Goal: Task Accomplishment & Management: Use online tool/utility

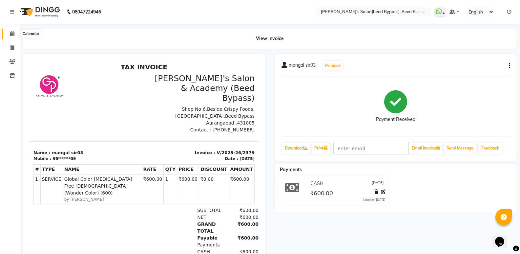
click at [12, 31] on span at bounding box center [12, 34] width 11 height 8
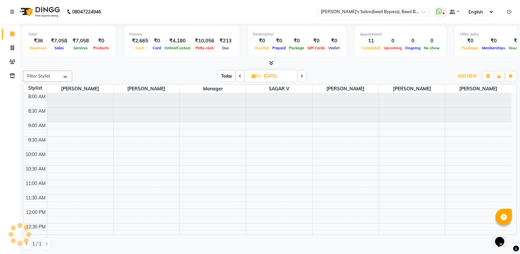
click at [467, 77] on span "ADD NEW" at bounding box center [467, 76] width 19 height 5
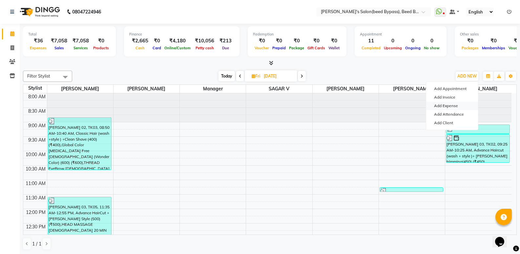
click at [465, 105] on link "Add Expense" at bounding box center [452, 105] width 52 height 9
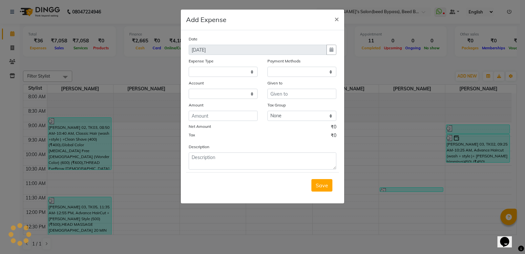
select select
click at [249, 73] on select "Select Advance Salary BANK TRANFAR Cash transfer to hub Client Snacks DISTRIBUT…" at bounding box center [223, 72] width 69 height 10
select select "1"
select select "2985"
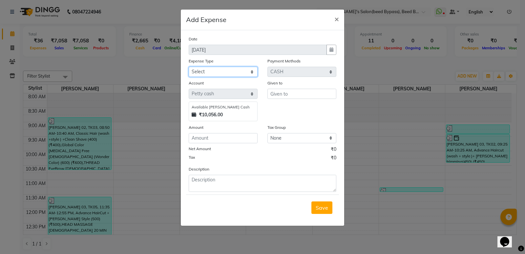
select select "11130"
click at [189, 67] on select "Select Advance Salary BANK TRANFAR Cash transfer to hub Client Snacks DISTRIBUT…" at bounding box center [223, 72] width 69 height 10
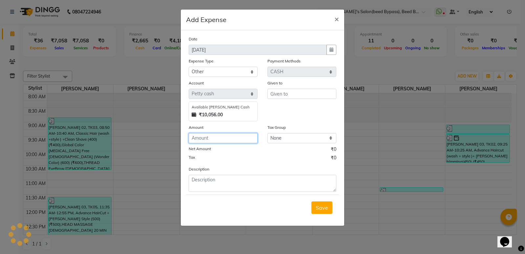
drag, startPoint x: 227, startPoint y: 138, endPoint x: 231, endPoint y: 137, distance: 3.7
click at [231, 137] on input "number" at bounding box center [223, 138] width 69 height 10
type input "10"
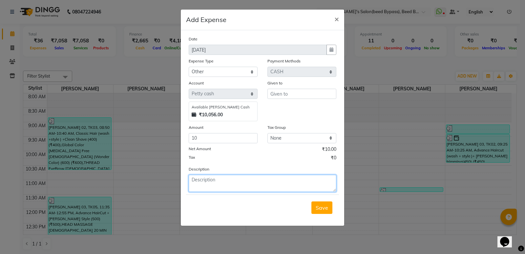
click at [209, 187] on textarea at bounding box center [263, 183] width 148 height 17
type textarea "agarbatti"
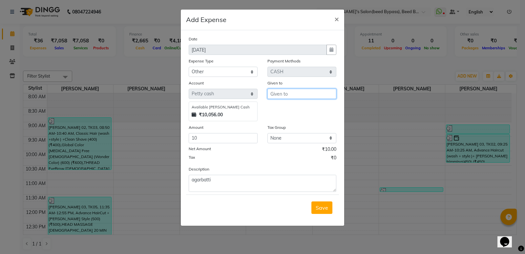
click at [305, 96] on input "text" at bounding box center [302, 94] width 69 height 10
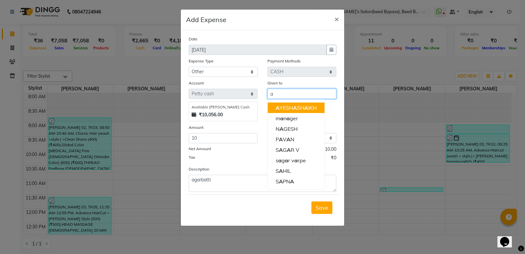
click at [304, 107] on span "A" at bounding box center [306, 107] width 4 height 7
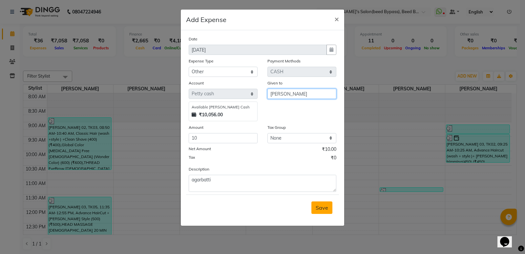
type input "AYESHA SHAIKH"
click at [329, 207] on button "Save" at bounding box center [322, 207] width 21 height 12
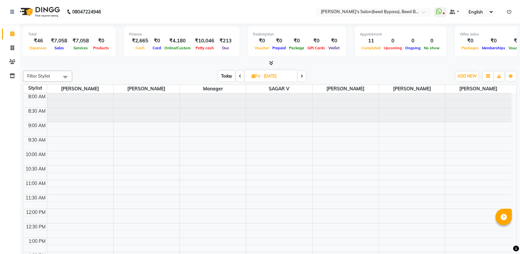
select select "en"
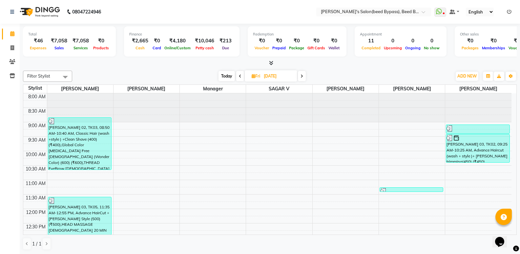
click at [252, 76] on icon at bounding box center [254, 76] width 4 height 4
select select "8"
select select "2025"
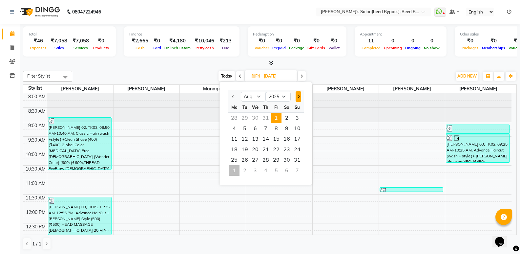
click at [300, 98] on button "Next month" at bounding box center [299, 96] width 6 height 11
select select "9"
click at [231, 121] on span "1" at bounding box center [234, 118] width 11 height 11
type input "01-09-2025"
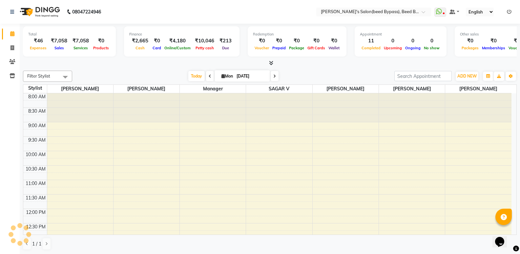
scroll to position [234, 0]
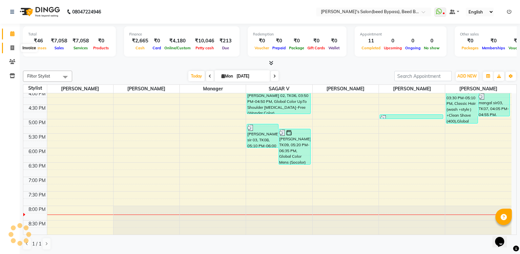
click at [11, 46] on icon at bounding box center [13, 47] width 4 height 5
select select "service"
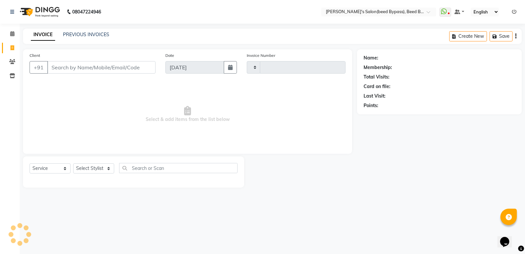
type input "2382"
select select "4176"
click at [110, 170] on select "Select Stylist AYESHA SHAIKH manager NAGESH PAVAN SAGAR V sagar varpe SAHIL SAP…" at bounding box center [93, 168] width 41 height 10
select select "28787"
click at [73, 163] on select "Select Stylist AYESHA SHAIKH manager NAGESH PAVAN SAGAR V sagar varpe SAHIL SAP…" at bounding box center [93, 168] width 41 height 10
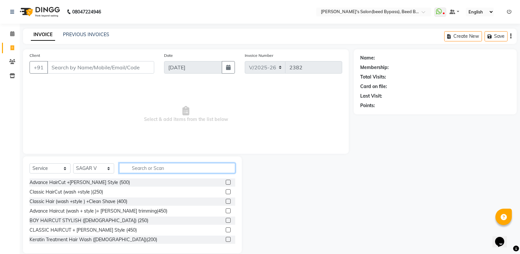
click at [132, 167] on input "text" at bounding box center [177, 168] width 116 height 10
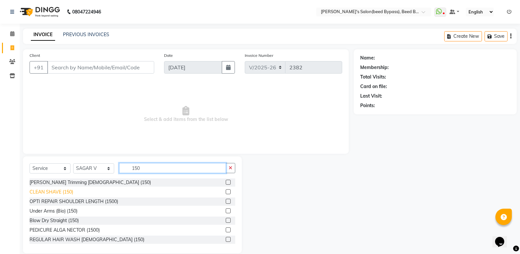
type input "150"
click at [63, 192] on div "CLEAN SHAVE (150)" at bounding box center [52, 191] width 44 height 7
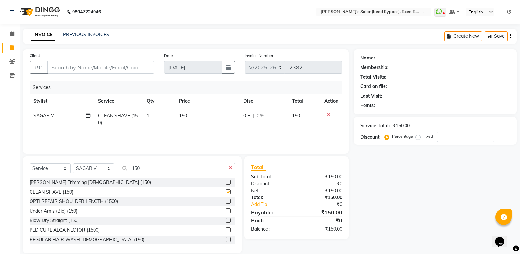
checkbox input "false"
click at [87, 64] on input "Client" at bounding box center [100, 67] width 107 height 12
type input "s"
type input "0"
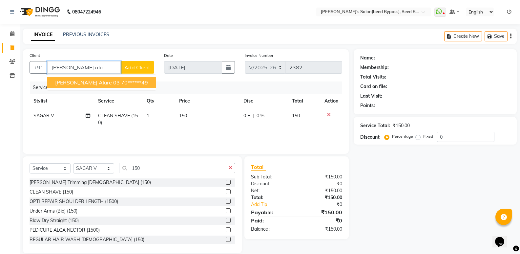
click at [78, 84] on span "sadhna alure 03" at bounding box center [87, 82] width 65 height 7
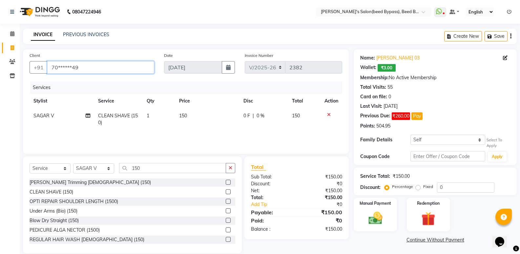
click at [92, 68] on input "70******49" at bounding box center [100, 67] width 107 height 12
type input "7"
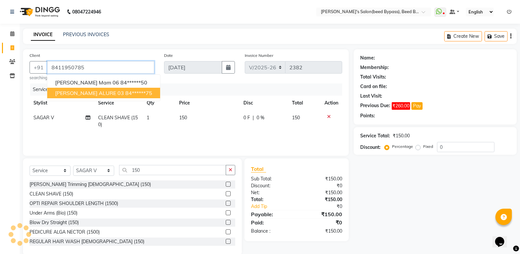
click at [125, 94] on ngb-highlight "84******75" at bounding box center [138, 93] width 27 height 7
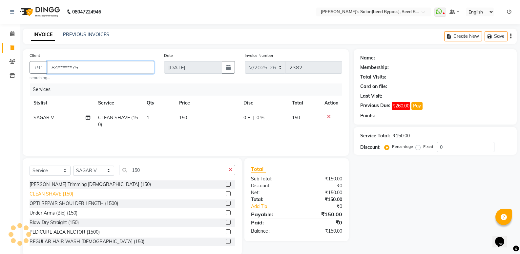
type input "84******75"
click at [64, 194] on div "CLEAN SHAVE (150)" at bounding box center [52, 193] width 44 height 7
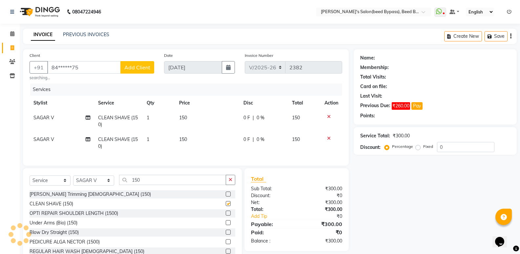
checkbox input "false"
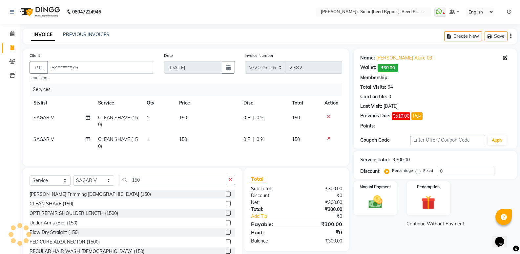
select select "1: Object"
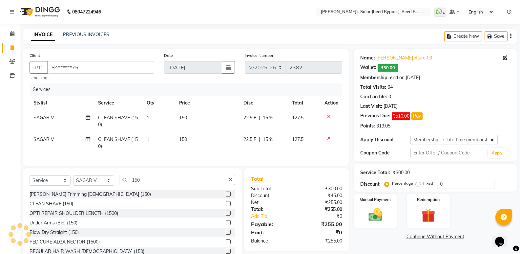
type input "15"
click at [331, 117] on div at bounding box center [332, 116] width 14 height 5
click at [328, 117] on icon at bounding box center [329, 116] width 4 height 5
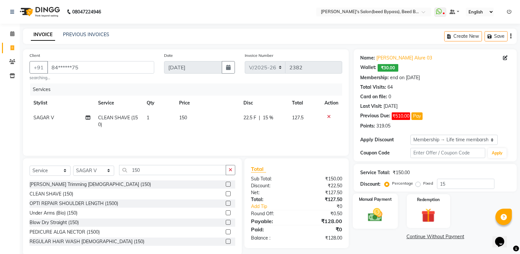
click at [369, 211] on img at bounding box center [375, 214] width 23 height 17
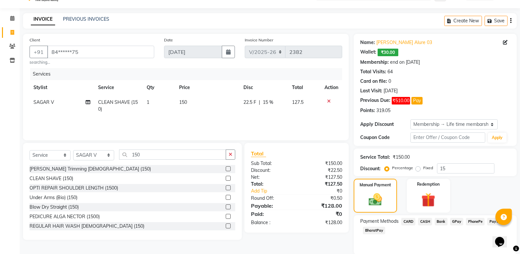
scroll to position [39, 0]
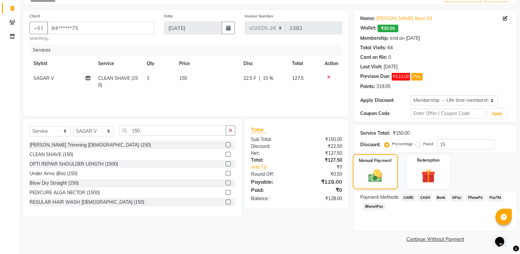
click at [382, 178] on img at bounding box center [375, 176] width 22 height 16
click at [425, 198] on span "CASH" at bounding box center [425, 198] width 14 height 8
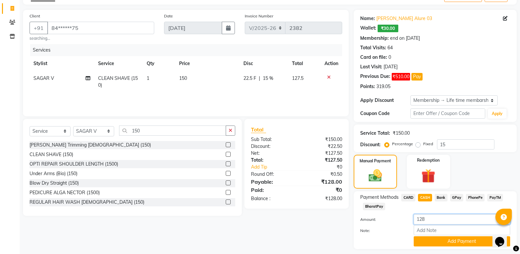
click at [428, 214] on input "128" at bounding box center [462, 219] width 97 height 10
type input "100"
click at [436, 240] on button "Add Payment" at bounding box center [462, 241] width 97 height 10
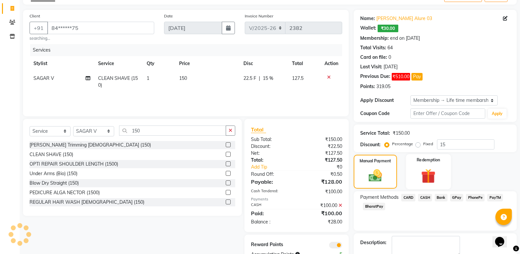
click at [416, 176] on div "Redemption" at bounding box center [428, 171] width 45 height 35
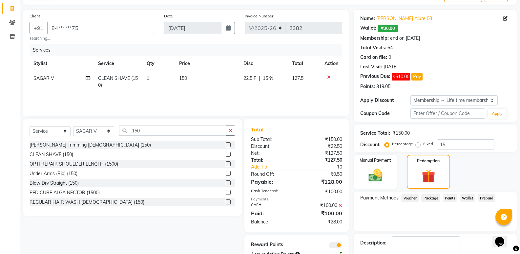
click at [470, 200] on span "Wallet" at bounding box center [467, 198] width 15 height 8
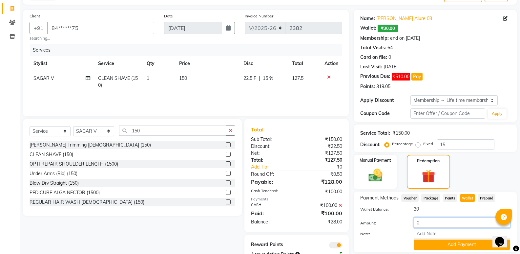
click at [427, 227] on input "0" at bounding box center [462, 222] width 97 height 10
type input "28"
click at [428, 240] on button "Add Payment" at bounding box center [462, 244] width 97 height 10
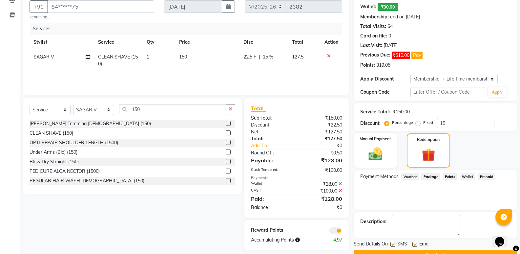
scroll to position [72, 0]
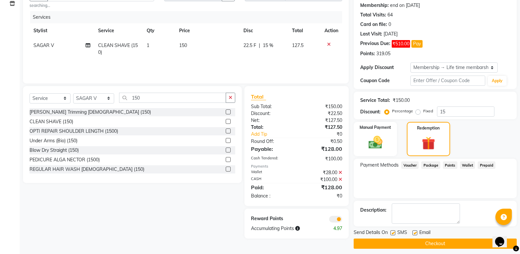
click at [418, 247] on button "Checkout" at bounding box center [435, 243] width 163 height 10
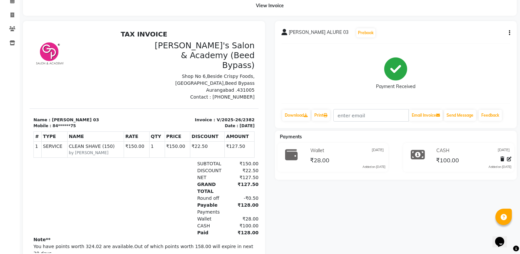
scroll to position [9, 0]
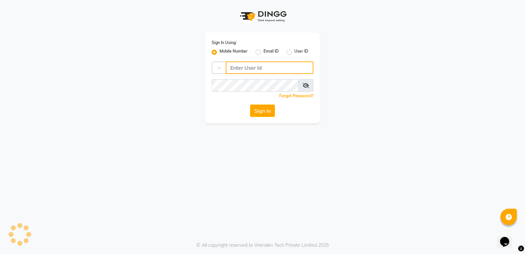
type input "7888039666"
